Goal: Information Seeking & Learning: Learn about a topic

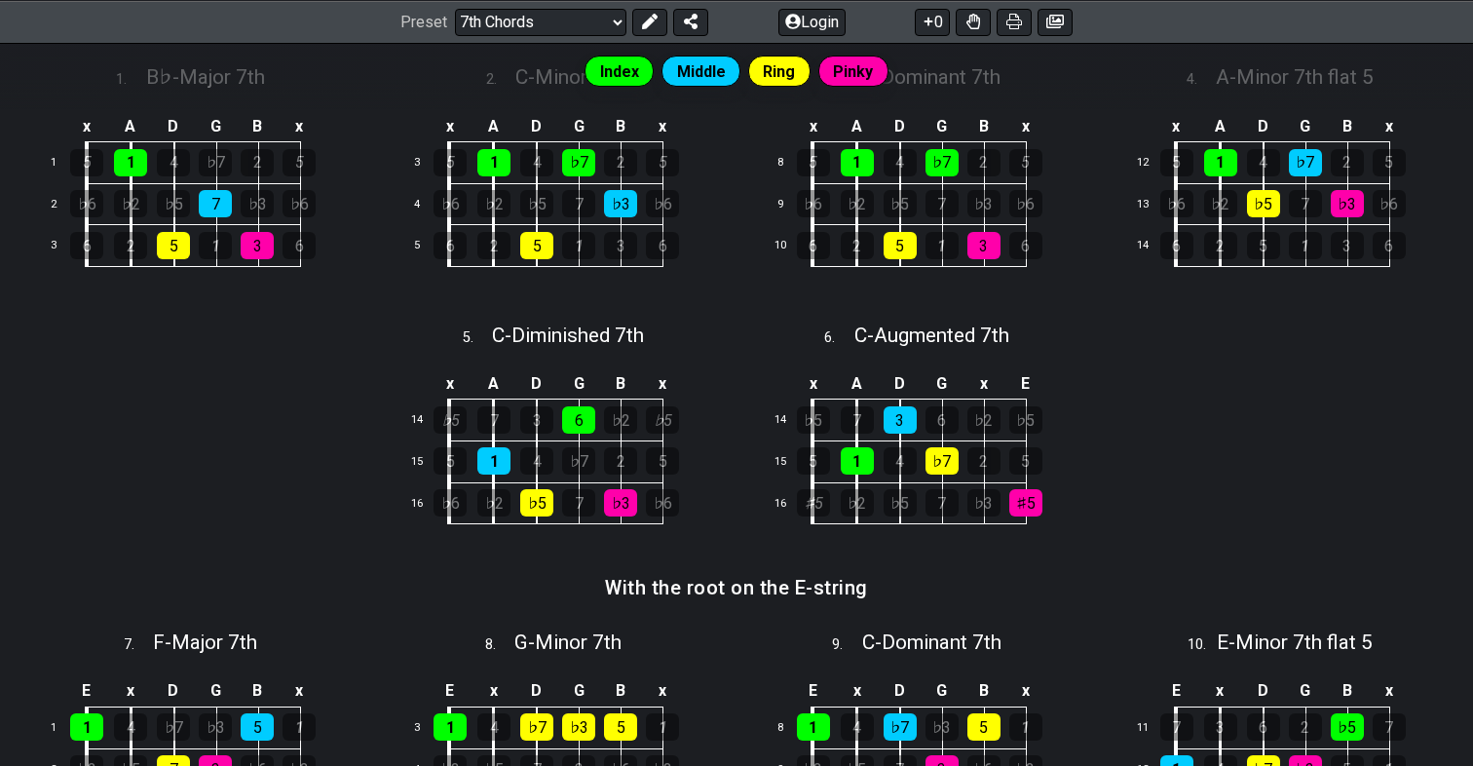
scroll to position [581, 0]
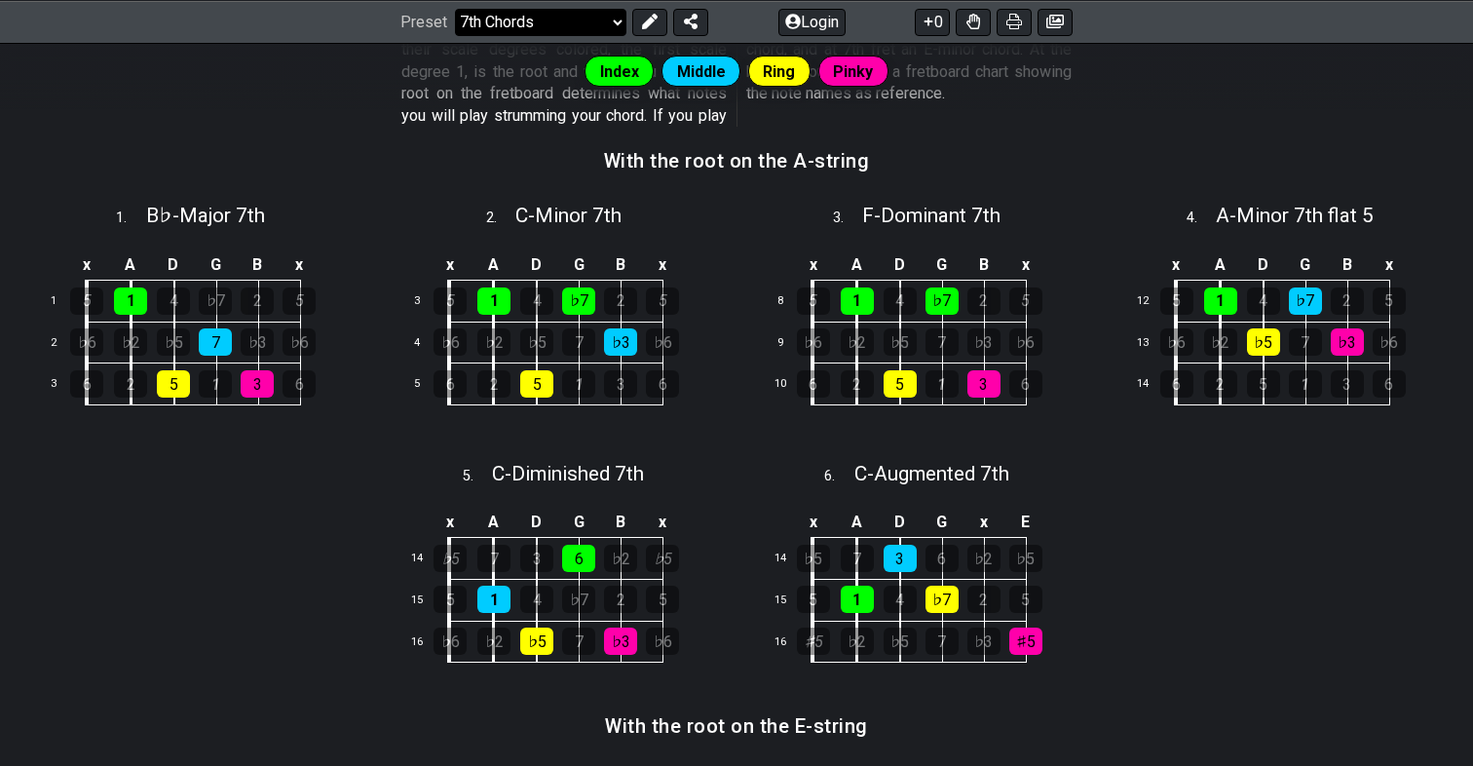
click at [517, 29] on select "Welcome to #fretflip! Initial Preset Custom Preset Minor Pentatonic Major Penta…" at bounding box center [540, 21] width 171 height 27
click at [455, 35] on select "Welcome to #fretflip! Initial Preset Custom Preset Minor Pentatonic Major Penta…" at bounding box center [540, 21] width 171 height 27
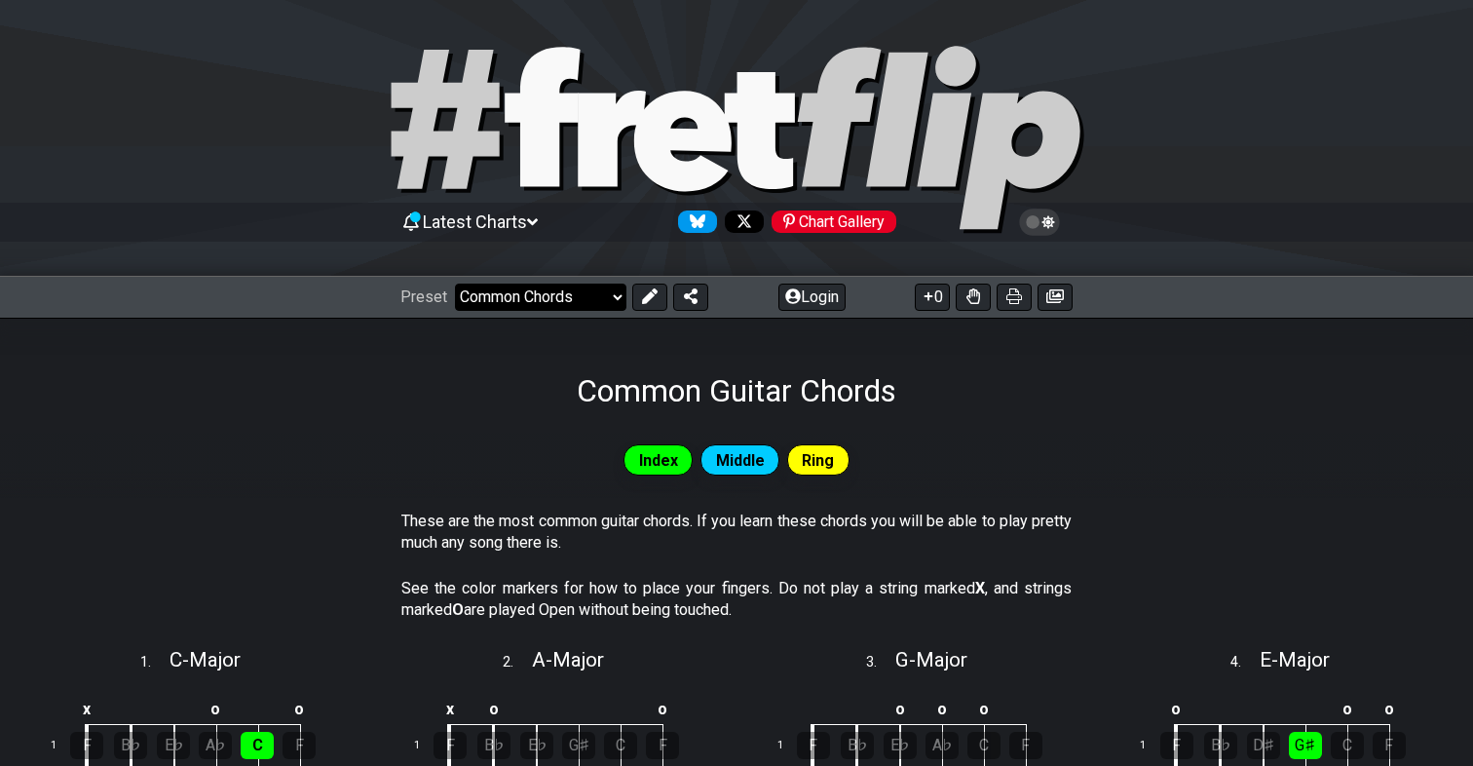
click at [546, 290] on select "Welcome to #fretflip! Initial Preset Custom Preset Minor Pentatonic Major Penta…" at bounding box center [540, 296] width 171 height 27
click at [455, 283] on select "Welcome to #fretflip! Initial Preset Custom Preset Minor Pentatonic Major Penta…" at bounding box center [540, 296] width 171 height 27
select select "/guitar-scales"
select select "C"
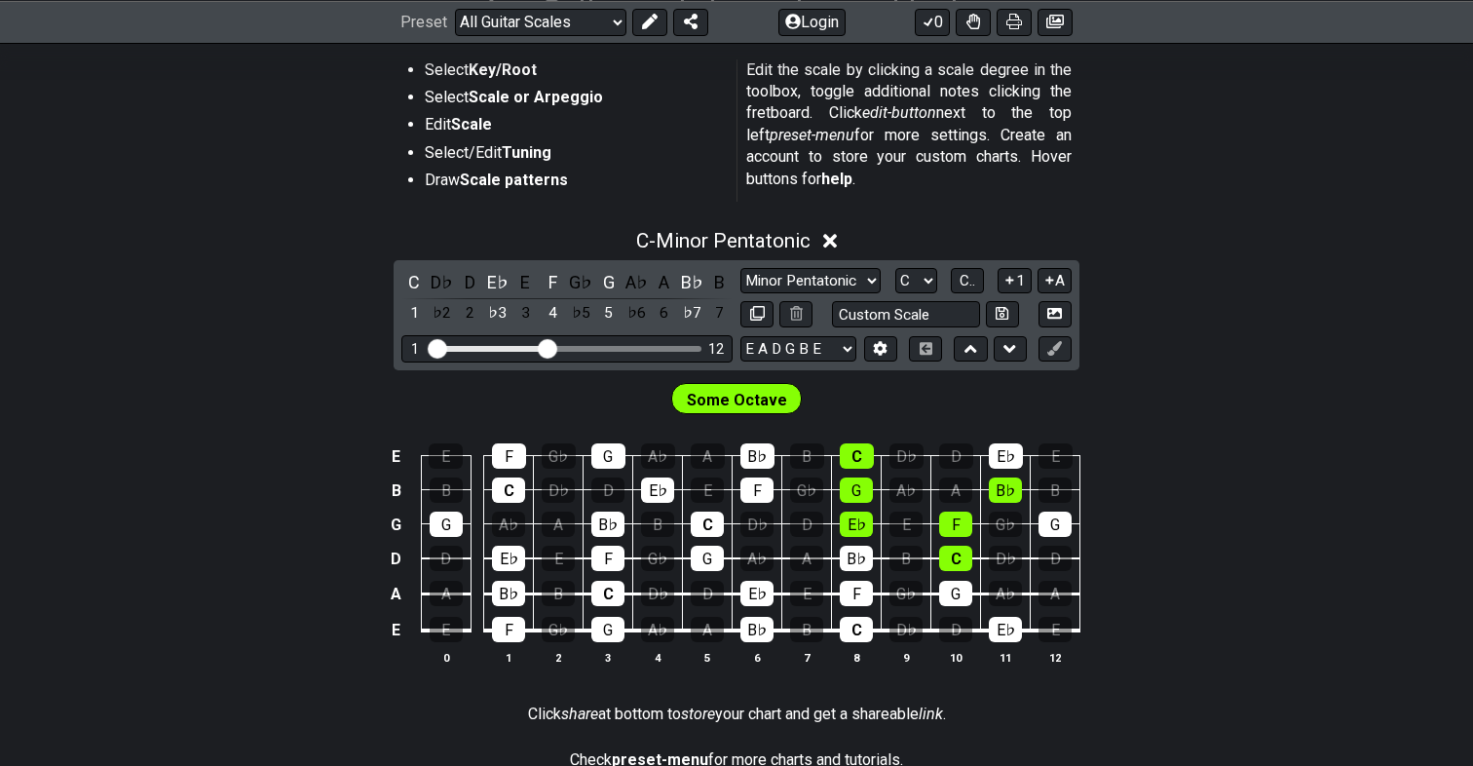
scroll to position [392, 0]
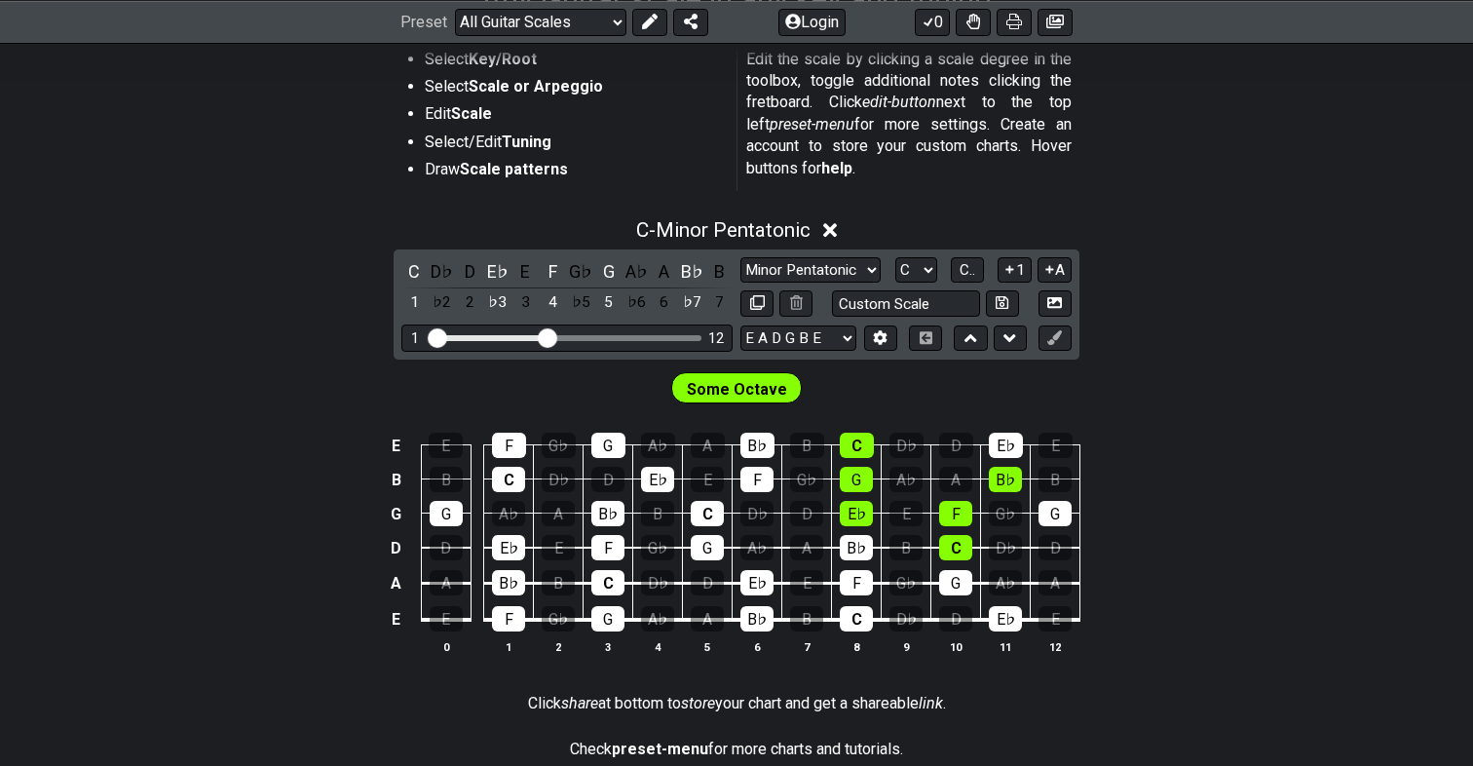
click at [826, 235] on icon at bounding box center [830, 230] width 15 height 20
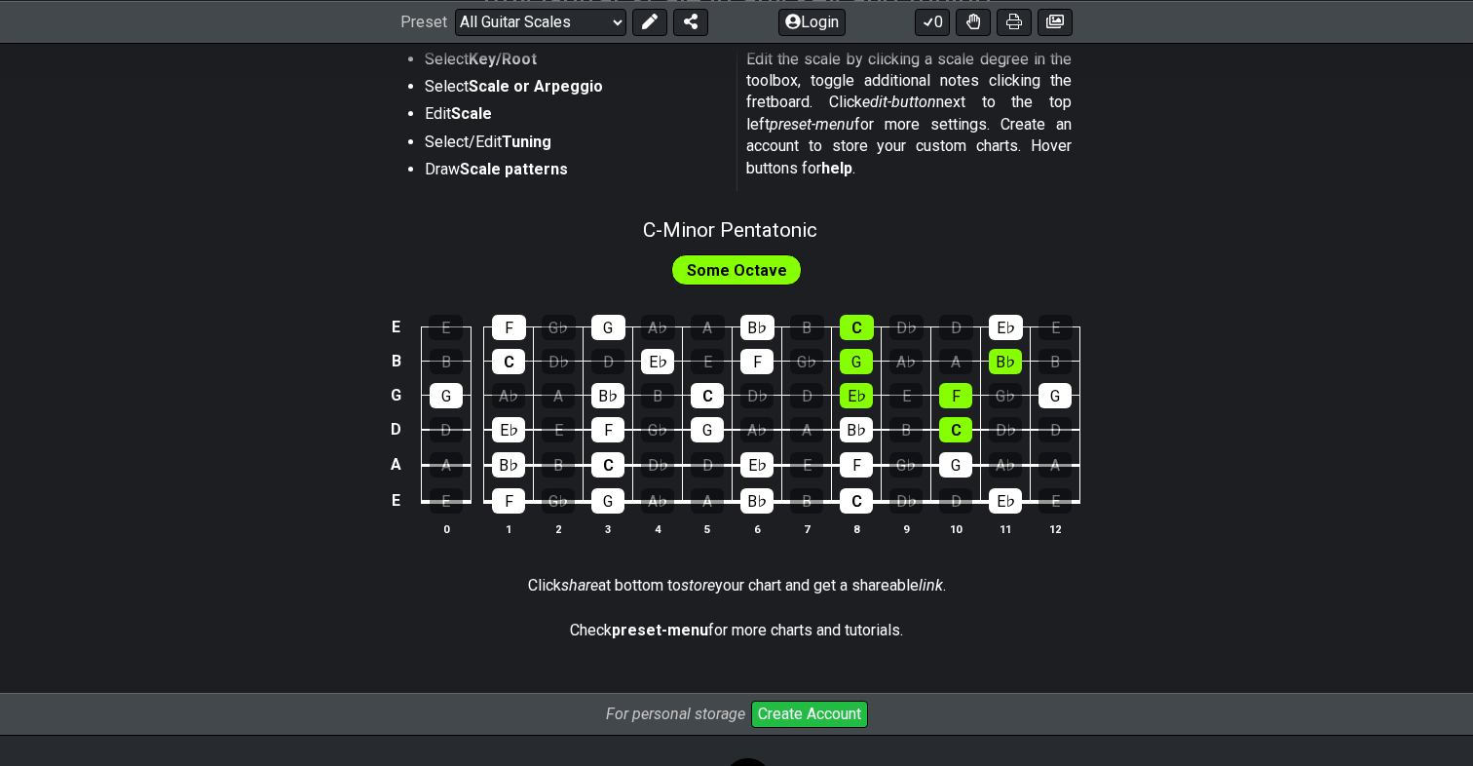
click at [715, 278] on span "Some Octave" at bounding box center [737, 270] width 100 height 28
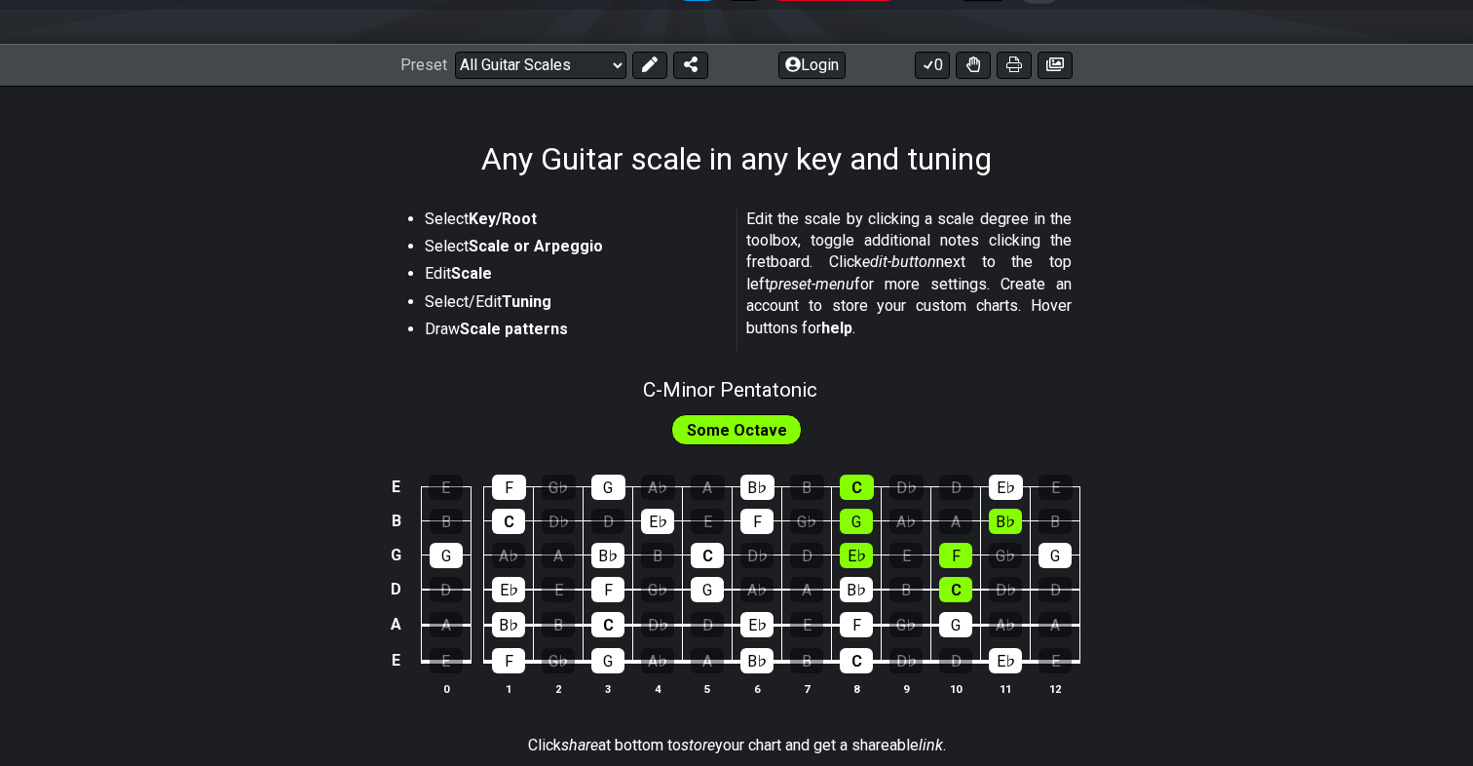
scroll to position [240, 0]
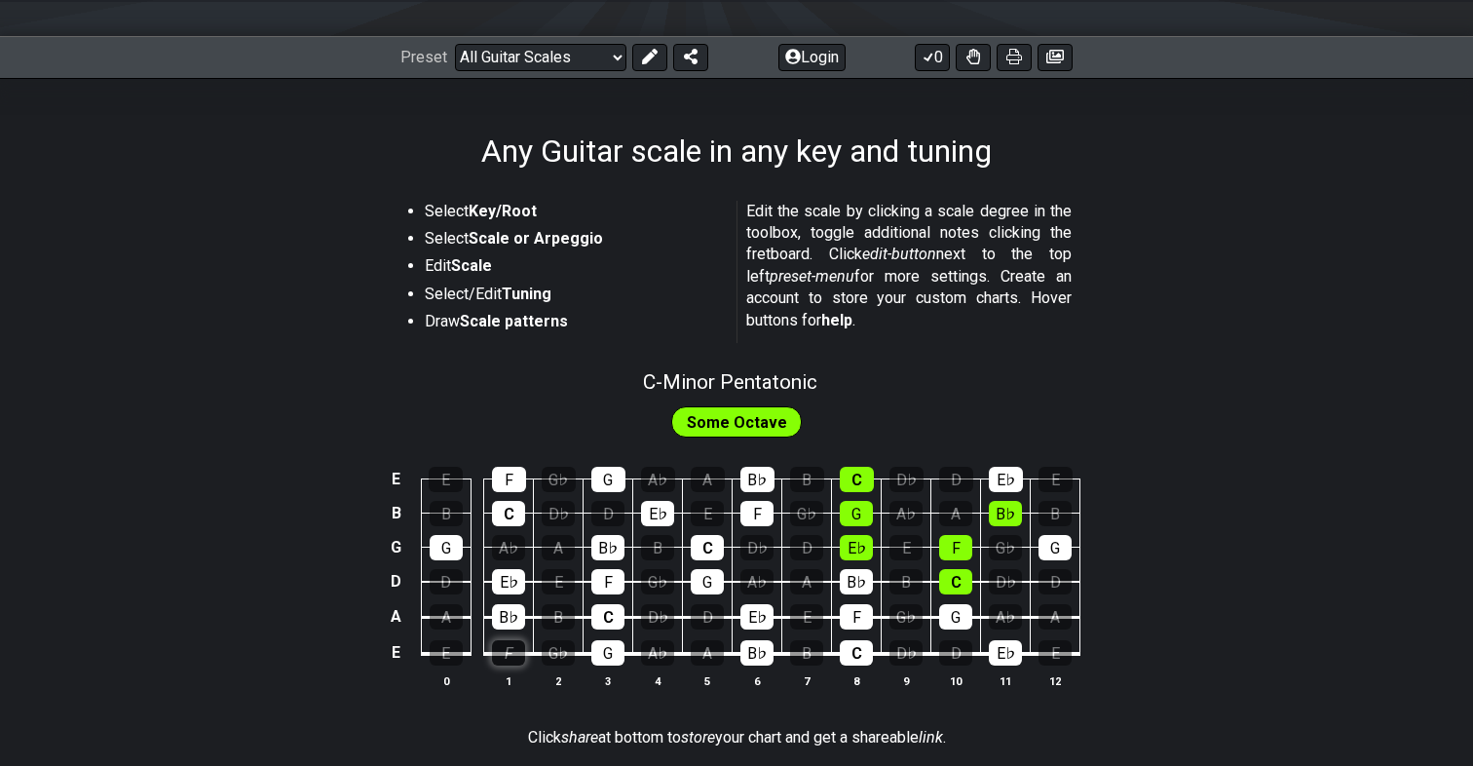
click at [506, 656] on div "F" at bounding box center [508, 652] width 33 height 25
click at [510, 640] on div "F" at bounding box center [508, 652] width 33 height 25
click at [507, 667] on table "E E F G♭ G A♭ A B♭ B C D♭ D E♭ E B B C D♭ D E♭ E F G♭ G A♭ A B♭ B G G A♭ A B♭ B…" at bounding box center [733, 559] width 696 height 229
click at [507, 658] on div "F" at bounding box center [508, 652] width 33 height 25
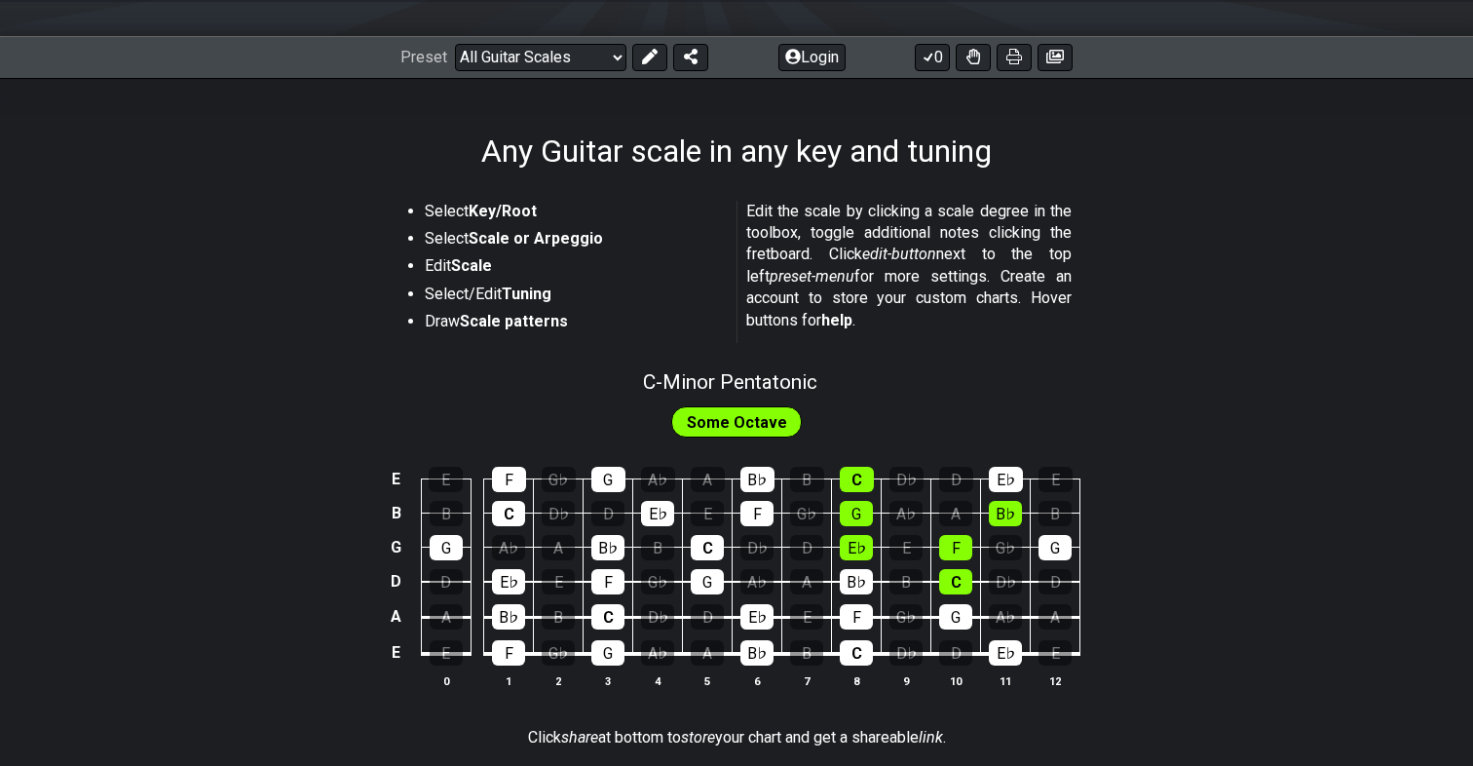
click at [697, 424] on span "Some Octave" at bounding box center [737, 422] width 100 height 28
click at [734, 443] on div "E E F G♭ G A♭ A B♭ B C D♭ D E♭ E B B C D♭ D E♭ E F G♭ G A♭ A B♭ B G G A♭ A B♭ B…" at bounding box center [736, 578] width 1473 height 274
click at [730, 421] on span "Some Octave" at bounding box center [737, 422] width 100 height 28
click at [750, 435] on div "Some Octave" at bounding box center [736, 421] width 131 height 31
click at [746, 429] on span "Some Octave" at bounding box center [737, 422] width 100 height 28
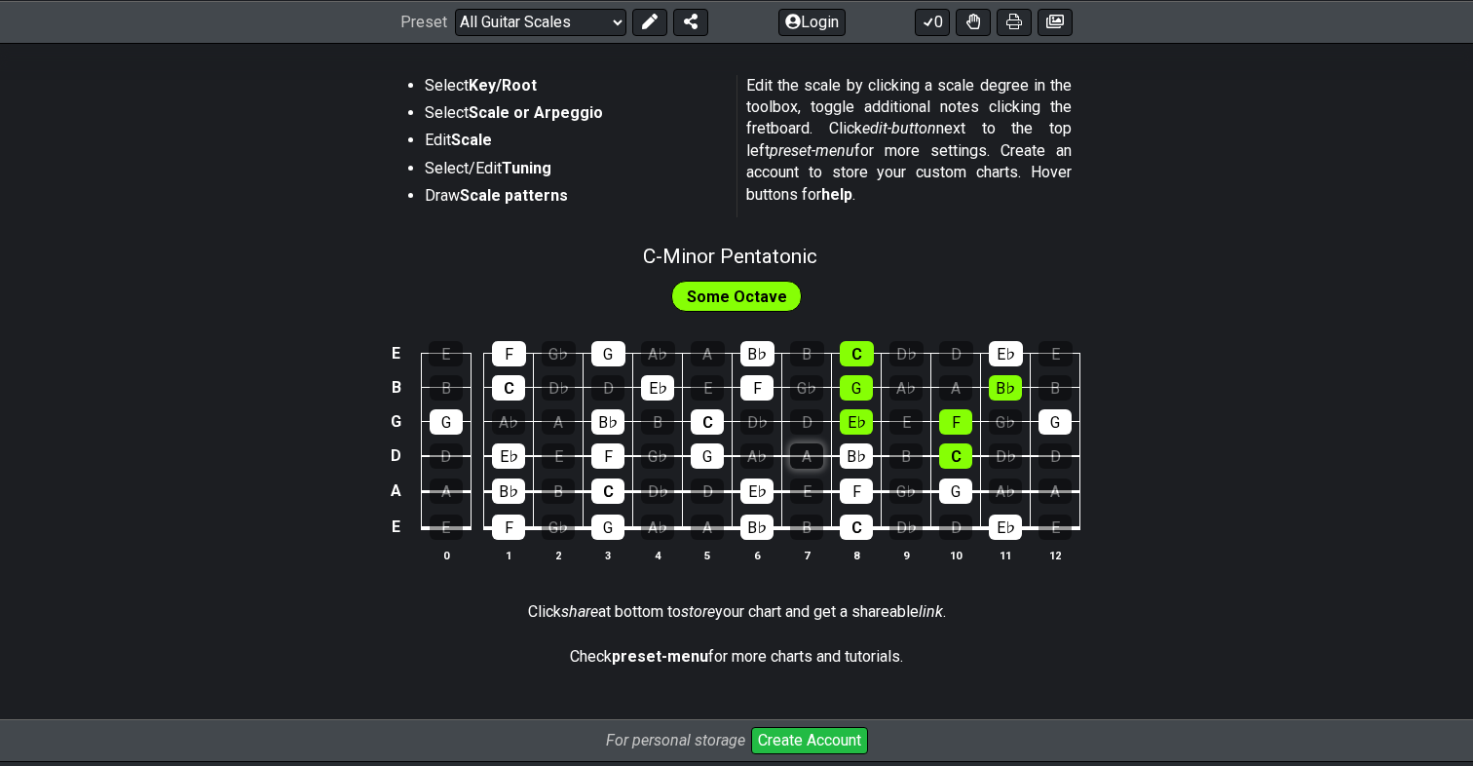
scroll to position [82, 0]
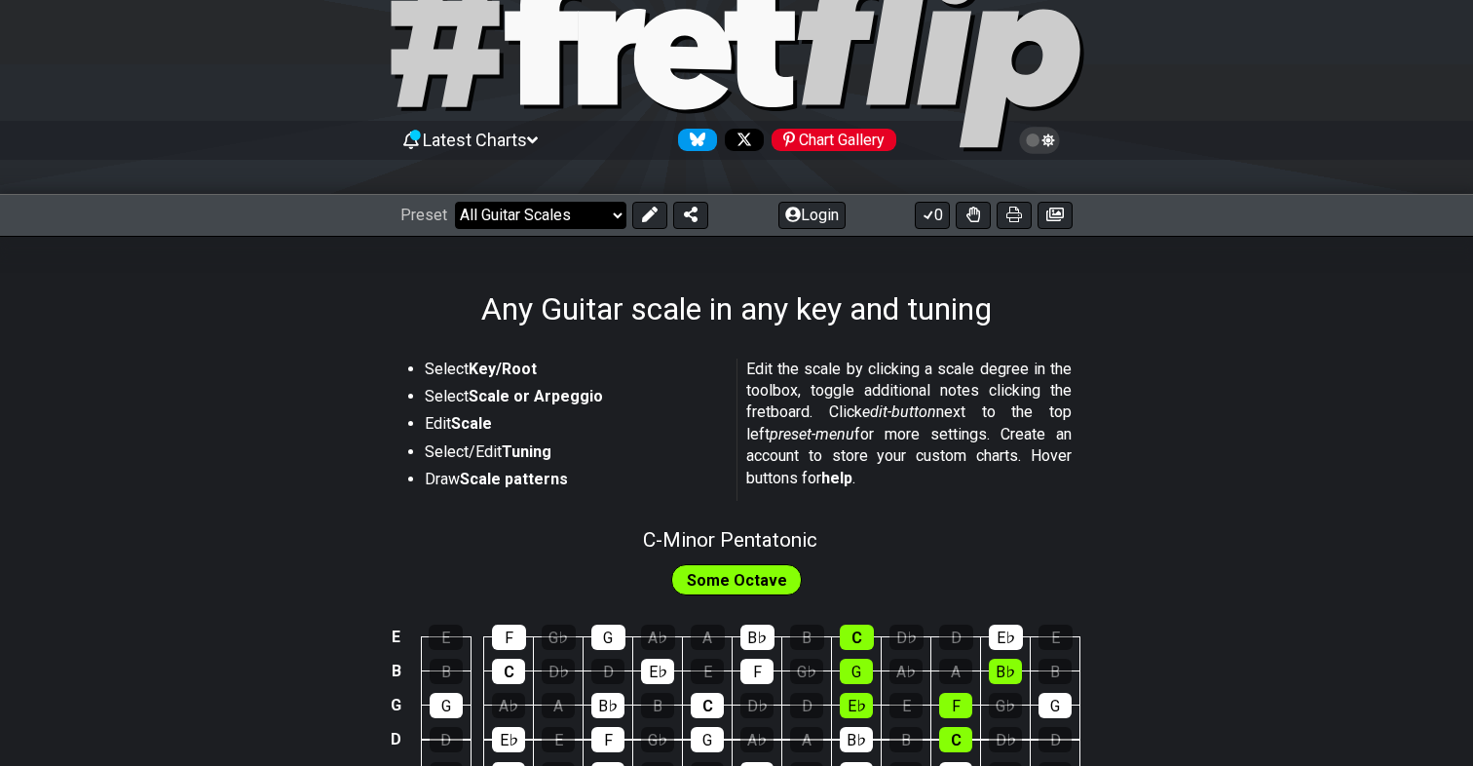
click at [526, 213] on select "Welcome to #fretflip! Initial Preset Custom Preset Minor Pentatonic Major Penta…" at bounding box center [540, 215] width 171 height 27
click at [455, 202] on select "Welcome to #fretflip! Initial Preset Custom Preset Minor Pentatonic Major Penta…" at bounding box center [540, 215] width 171 height 27
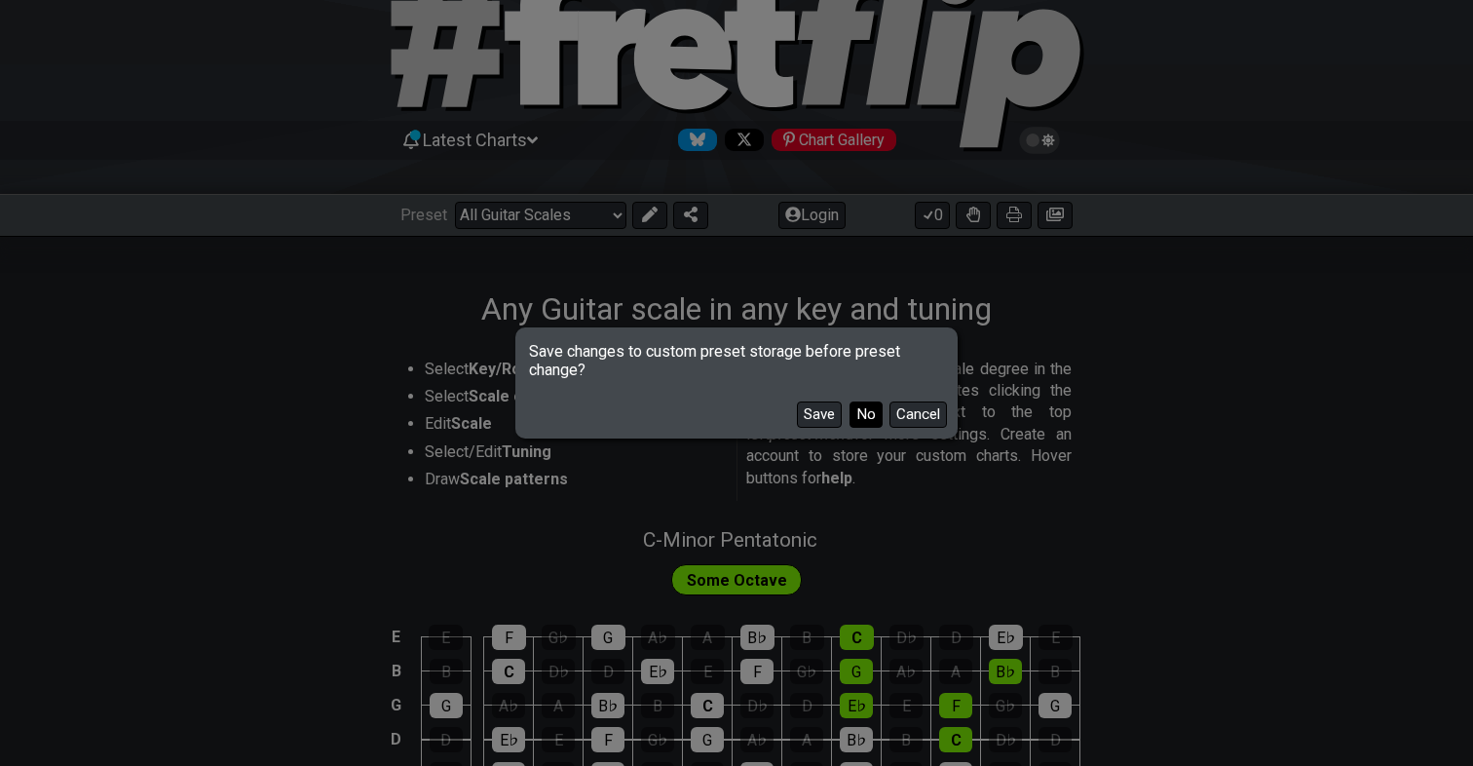
click at [860, 421] on button "No" at bounding box center [865, 414] width 33 height 26
select select "/minor-pentatonic"
select select "C"
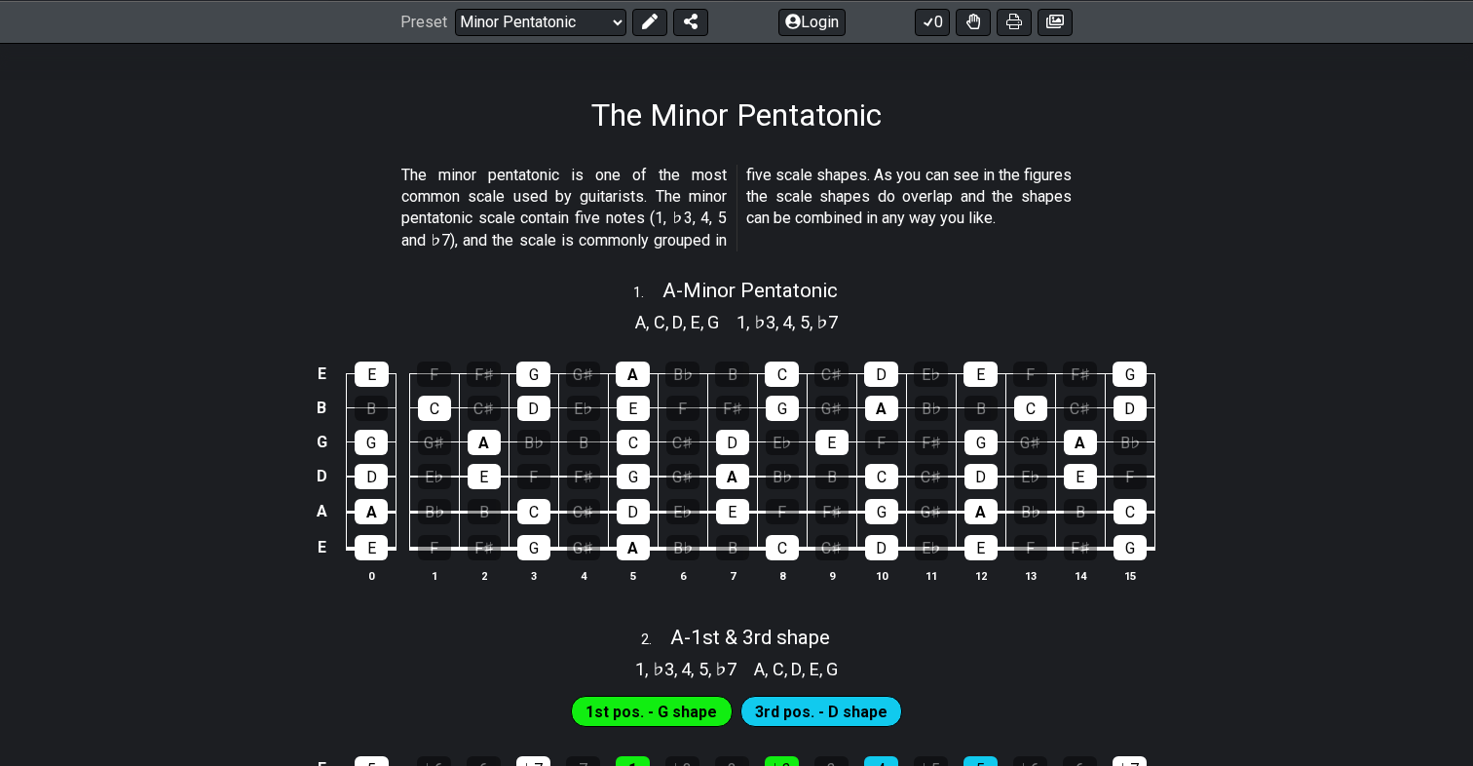
scroll to position [284, 0]
